Goal: Information Seeking & Learning: Learn about a topic

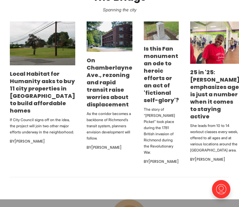
scroll to position [361, 0]
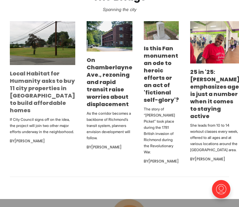
click at [27, 86] on link "Local Habitat for Humanity asks to buy 11 city properties in [GEOGRAPHIC_DATA] …" at bounding box center [42, 92] width 65 height 45
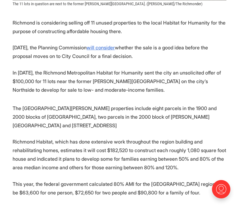
scroll to position [306, 0]
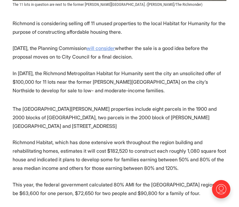
click at [109, 45] on u "will consider" at bounding box center [101, 48] width 28 height 6
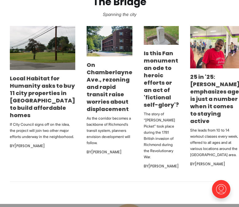
scroll to position [355, 0]
